Goal: Task Accomplishment & Management: Complete application form

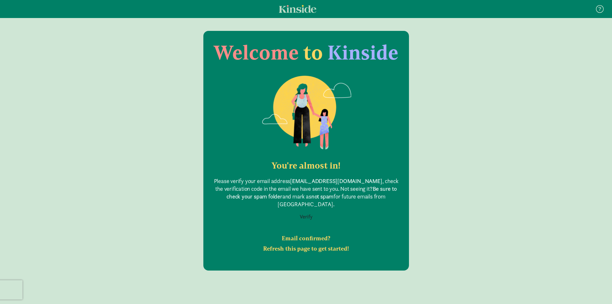
click at [304, 210] on button "Verify" at bounding box center [306, 216] width 21 height 12
drag, startPoint x: 607, startPoint y: 6, endPoint x: 603, endPoint y: 7, distance: 4.4
click at [604, 7] on div at bounding box center [601, 9] width 12 height 11
click at [602, 7] on icon at bounding box center [600, 9] width 8 height 8
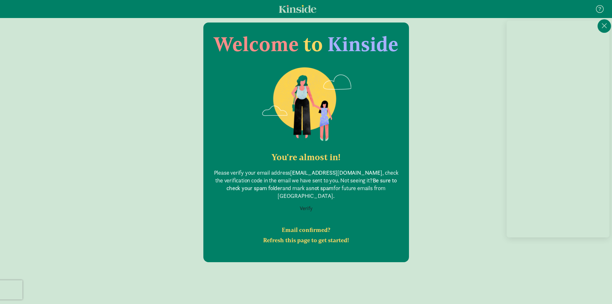
scroll to position [13, 0]
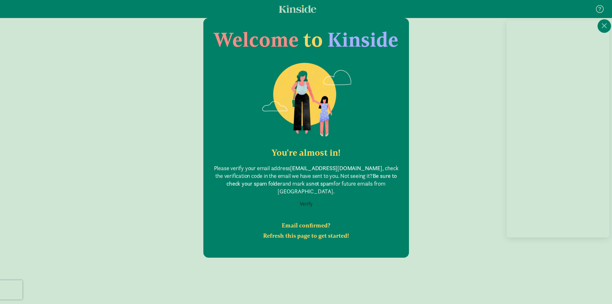
click at [425, 157] on main "Welcome to Kinside You're almost in! Please verify your email address [EMAIL_AD…" at bounding box center [306, 137] width 612 height 239
click at [605, 25] on icon at bounding box center [605, 26] width 6 height 8
